Goal: Register for event/course: Sign up to attend an event or enroll in a course

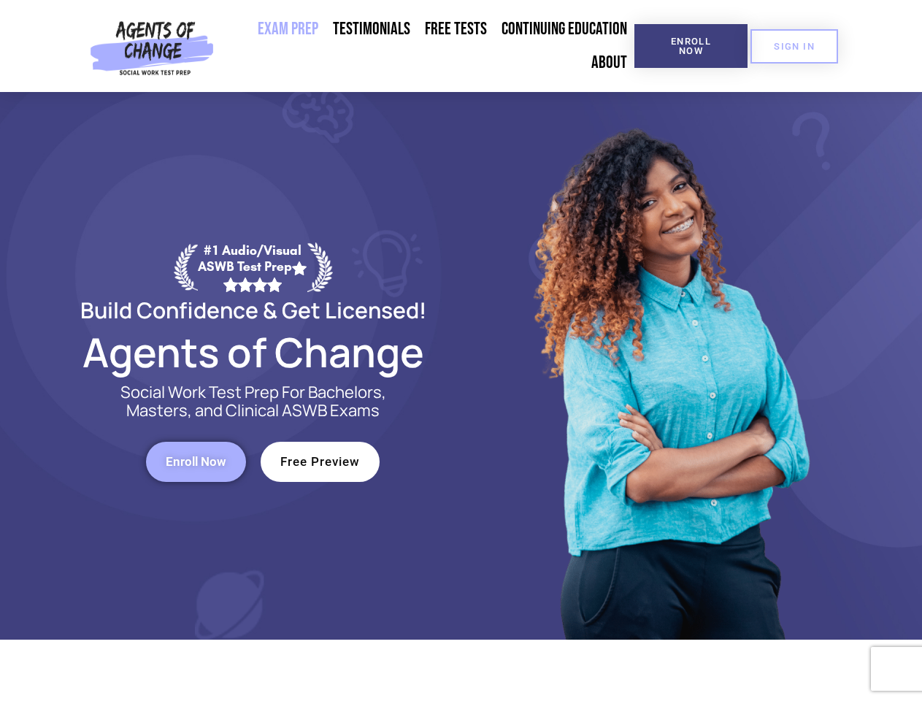
click at [462, 351] on div at bounding box center [670, 366] width 416 height 548
click at [691, 46] on span "Enroll Now" at bounding box center [691, 46] width 66 height 19
click at [795, 46] on span "SIGN IN" at bounding box center [794, 46] width 41 height 9
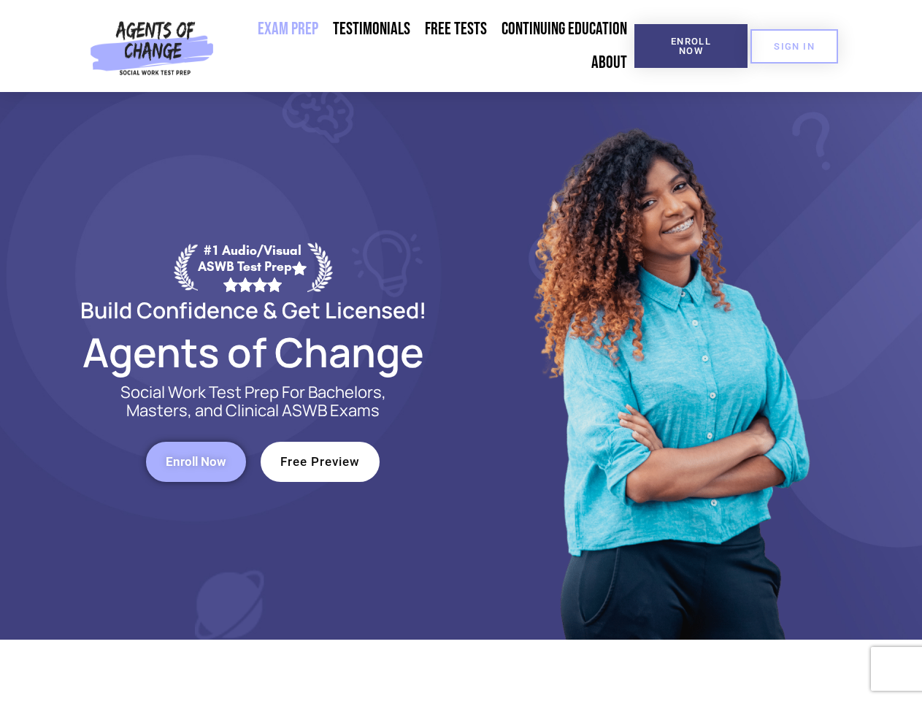
click at [196, 462] on span "Enroll Now" at bounding box center [196, 462] width 61 height 12
click at [320, 462] on span "Free Preview" at bounding box center [320, 462] width 80 height 12
